Goal: Task Accomplishment & Management: Manage account settings

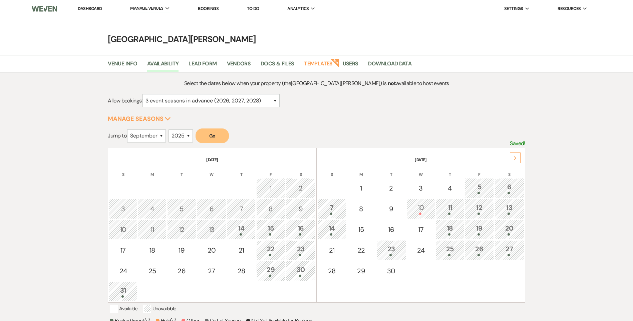
select select "3"
select select "9"
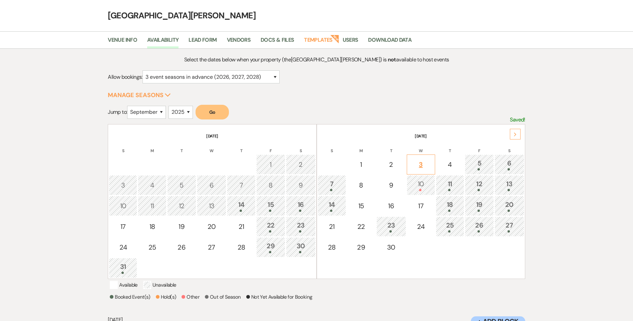
scroll to position [33, 0]
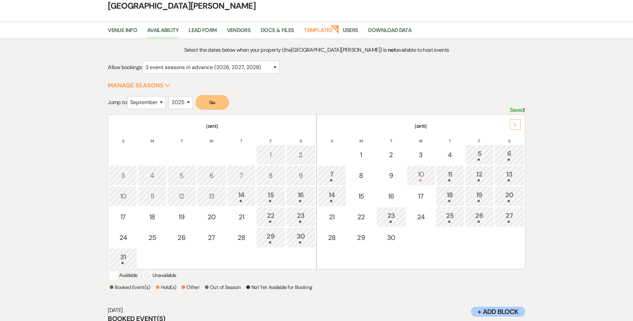
click at [216, 104] on button "Go" at bounding box center [212, 102] width 33 height 15
click at [301, 175] on div "9" at bounding box center [301, 176] width 22 height 10
select select "other"
select select "false"
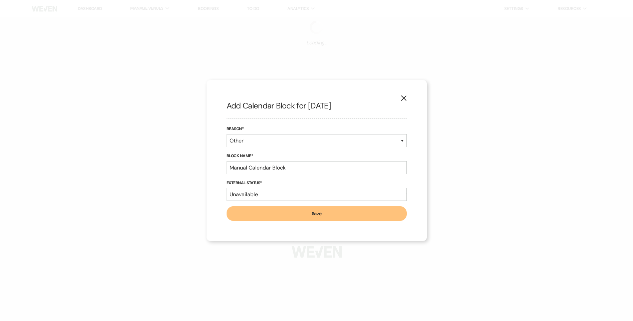
scroll to position [0, 0]
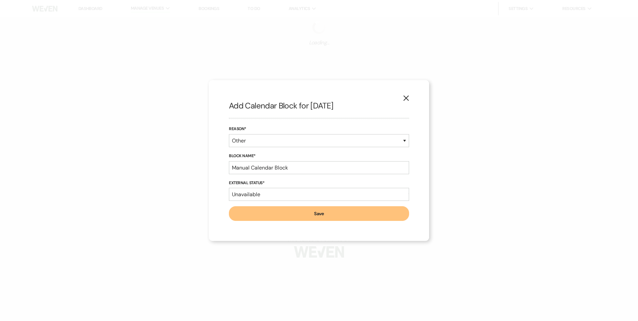
click at [407, 95] on button "X" at bounding box center [406, 98] width 10 height 12
select select "3"
select select "2026"
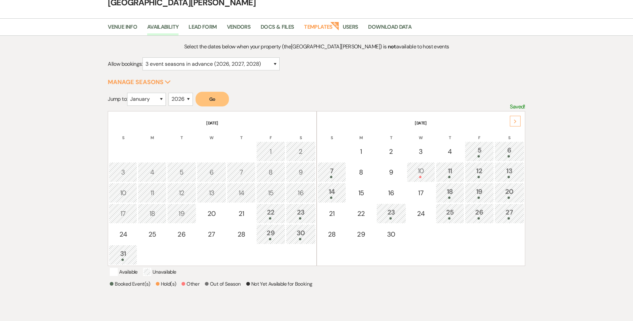
scroll to position [100, 0]
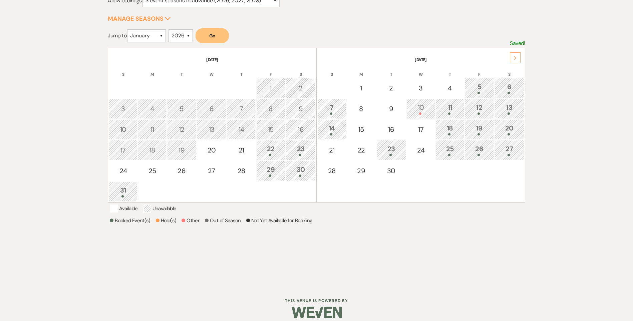
click at [301, 129] on div "16" at bounding box center [301, 130] width 22 height 10
select select "other"
select select "false"
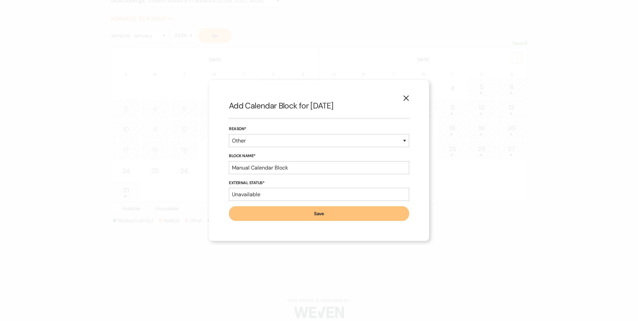
click at [405, 96] on icon "X" at bounding box center [406, 98] width 6 height 6
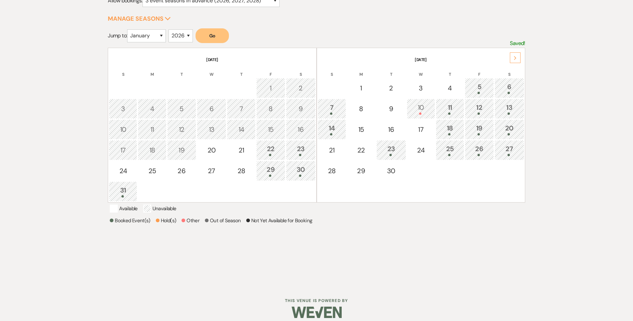
scroll to position [0, 0]
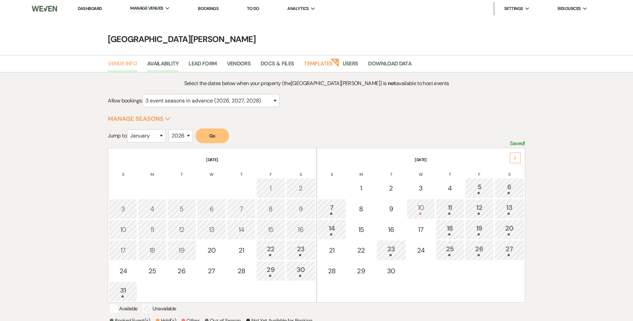
click at [125, 64] on link "Venue Info" at bounding box center [122, 65] width 29 height 13
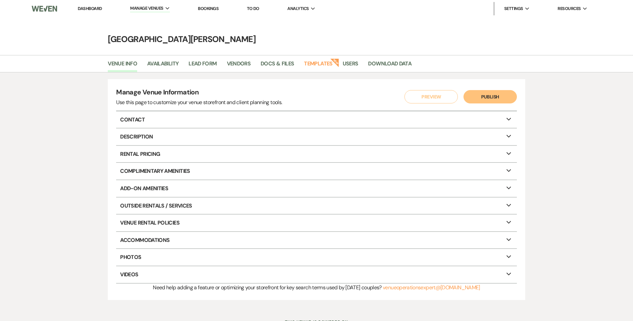
click at [94, 9] on link "Dashboard" at bounding box center [90, 9] width 24 height 6
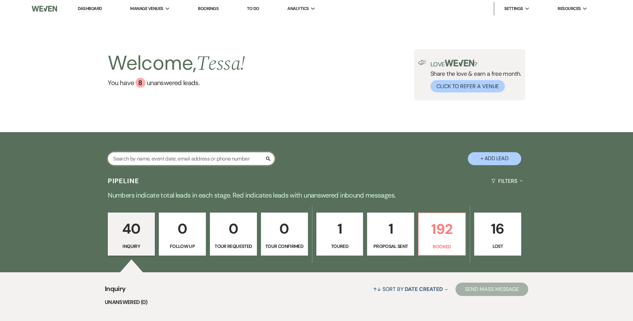
click at [190, 160] on input "text" at bounding box center [191, 158] width 167 height 13
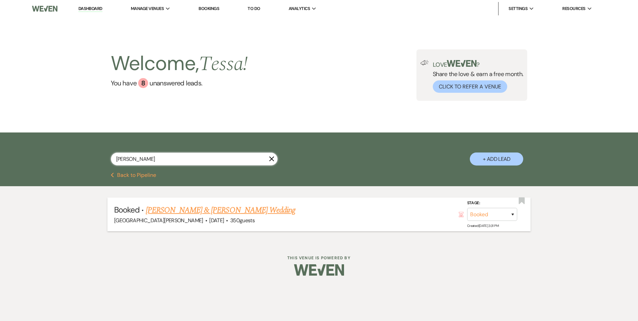
type input "[PERSON_NAME]"
click at [177, 206] on link "[PERSON_NAME] & [PERSON_NAME] Wedding" at bounding box center [221, 210] width 150 height 12
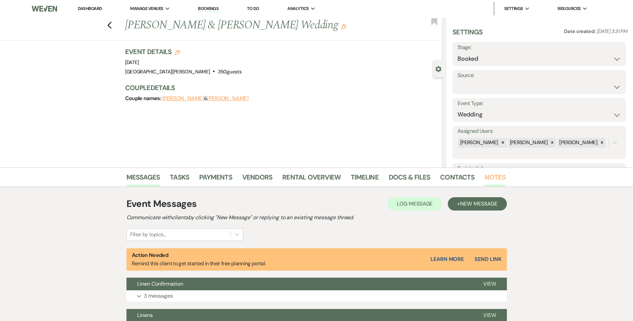
click at [495, 179] on link "Notes" at bounding box center [495, 179] width 21 height 15
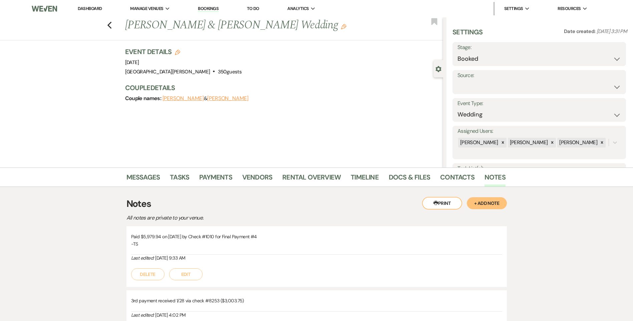
click at [476, 206] on button "+ Add Note" at bounding box center [487, 203] width 40 height 12
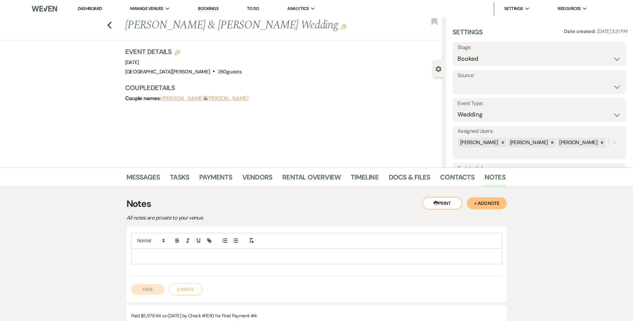
click at [172, 259] on p at bounding box center [317, 256] width 361 height 7
click at [146, 293] on button "Save" at bounding box center [147, 289] width 33 height 11
